Goal: Information Seeking & Learning: Learn about a topic

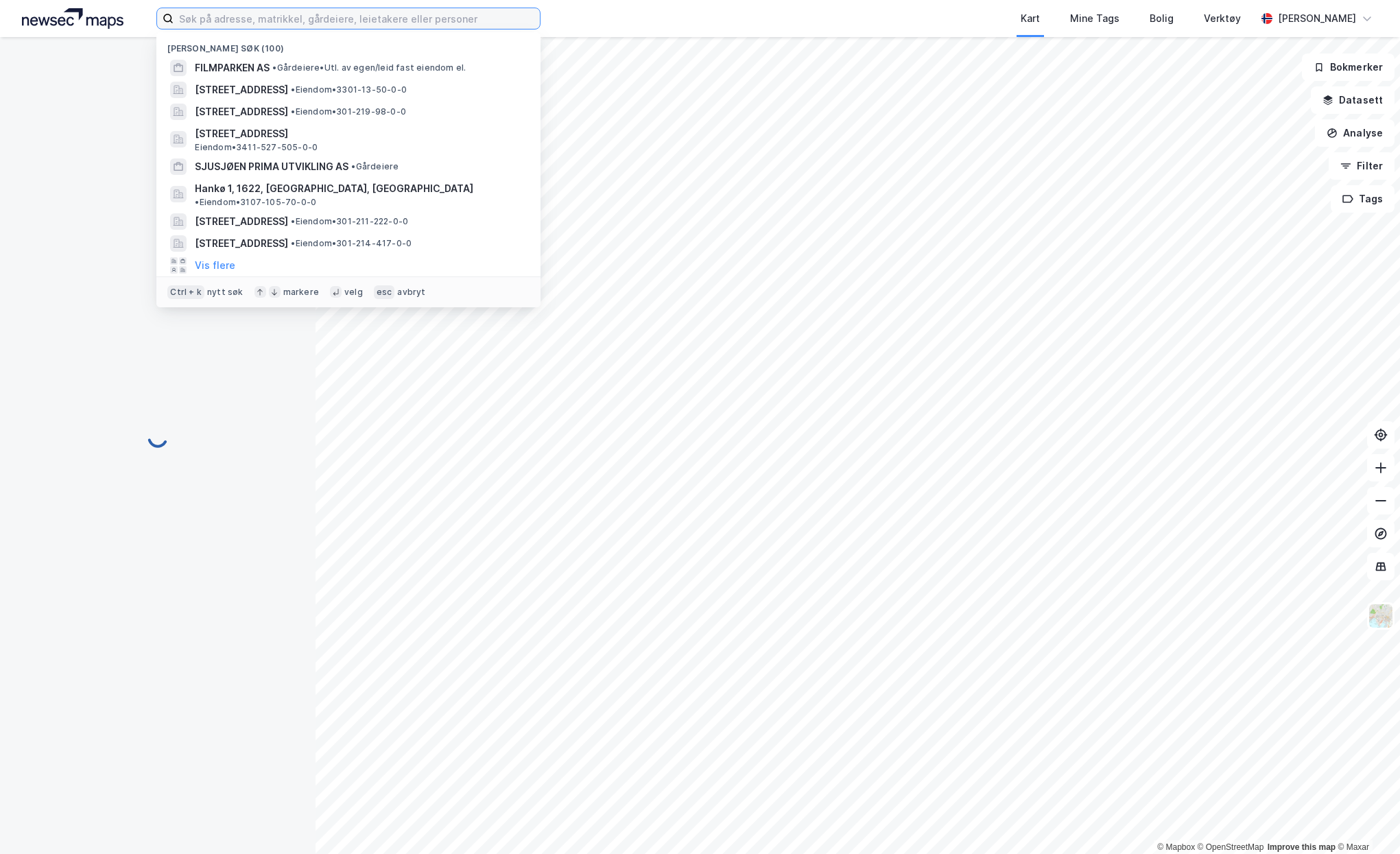
click at [318, 18] on input at bounding box center [356, 19] width 366 height 20
